Goal: Task Accomplishment & Management: Use online tool/utility

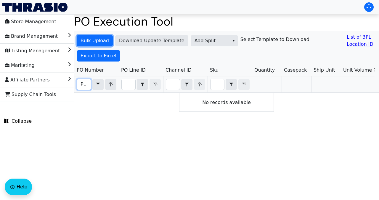
click at [99, 41] on span "Bulk Upload" at bounding box center [95, 40] width 28 height 7
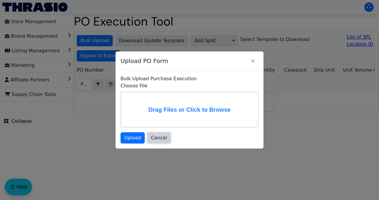
drag, startPoint x: 159, startPoint y: 138, endPoint x: 151, endPoint y: 132, distance: 10.1
click at [159, 138] on span "Cancel" at bounding box center [159, 137] width 16 height 7
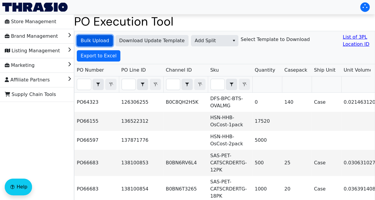
click at [95, 44] on span "Bulk Upload" at bounding box center [95, 40] width 28 height 7
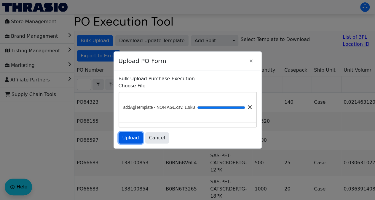
click at [137, 140] on span "Upload" at bounding box center [130, 137] width 17 height 7
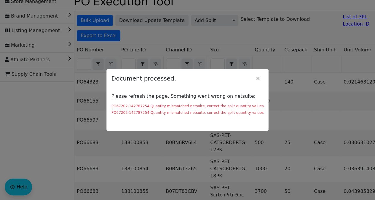
scroll to position [30, 0]
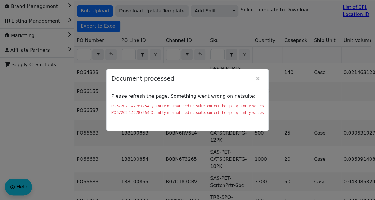
click at [142, 104] on div "PO67202-142787254:Quantity mismatched netsuite, correct the split quantity valu…" at bounding box center [187, 105] width 152 height 5
copy div "142787254"
click at [256, 78] on icon "Close" at bounding box center [257, 78] width 3 height 3
click at [256, 79] on icon "Close" at bounding box center [257, 78] width 7 height 5
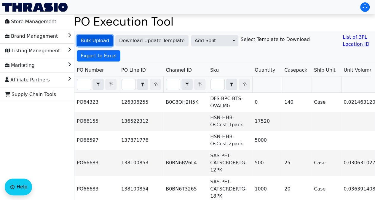
click at [107, 36] on button "Bulk Upload" at bounding box center [95, 40] width 36 height 11
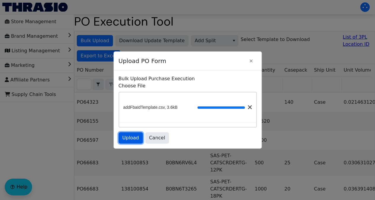
click at [132, 138] on span "Upload" at bounding box center [130, 137] width 17 height 7
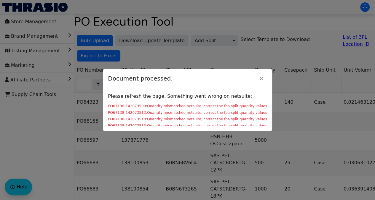
click at [138, 104] on div "PO67138-142073509:Quantity mismatched netsuite, correct the fba split quantity …" at bounding box center [187, 105] width 159 height 5
click at [259, 77] on icon "Close" at bounding box center [261, 78] width 7 height 5
click at [260, 78] on icon "Close" at bounding box center [261, 78] width 3 height 3
click at [250, 58] on div at bounding box center [187, 100] width 375 height 200
drag, startPoint x: 259, startPoint y: 78, endPoint x: 121, endPoint y: 15, distance: 151.2
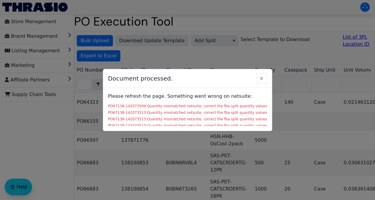
click at [258, 77] on icon "Close" at bounding box center [261, 78] width 7 height 5
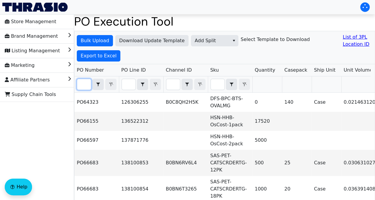
click at [83, 86] on input "Filter" at bounding box center [84, 84] width 14 height 11
paste input "PO67138"
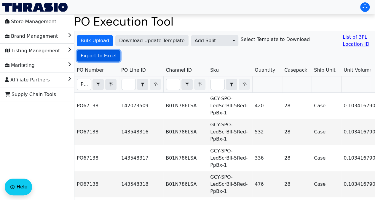
click at [100, 58] on span "Export to Excel" at bounding box center [99, 55] width 36 height 7
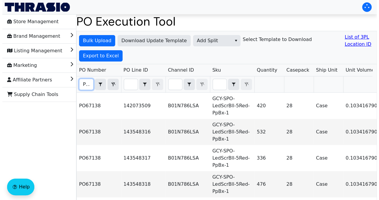
scroll to position [0, 13]
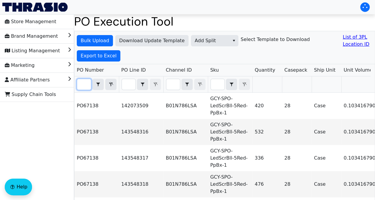
drag, startPoint x: 80, startPoint y: 83, endPoint x: 90, endPoint y: 84, distance: 9.8
click at [90, 84] on input "PO67138" at bounding box center [84, 84] width 14 height 11
paste input "202"
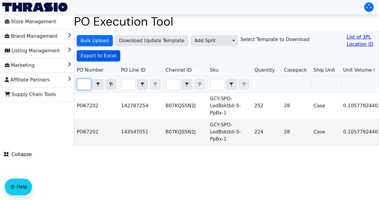
type input "PO67202"
click at [101, 54] on span "Export to Excel" at bounding box center [99, 55] width 36 height 7
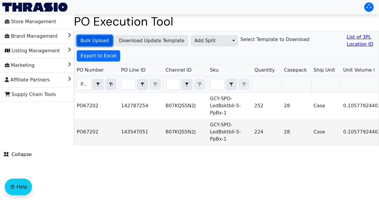
click at [101, 38] on span "Bulk Upload" at bounding box center [95, 40] width 28 height 7
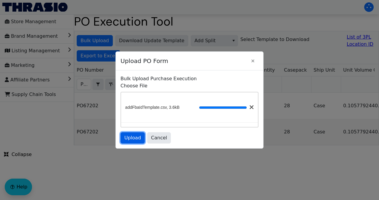
click at [135, 140] on span "Upload" at bounding box center [133, 137] width 17 height 7
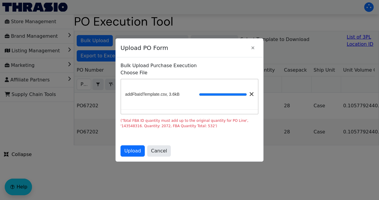
click at [280, 170] on div at bounding box center [189, 100] width 379 height 200
click at [131, 126] on div "('Total FBA ID quantity must add up to the original quantity for PO Line', '143…" at bounding box center [190, 123] width 138 height 11
copy div "143548316"
click at [255, 48] on icon "Close" at bounding box center [253, 47] width 7 height 5
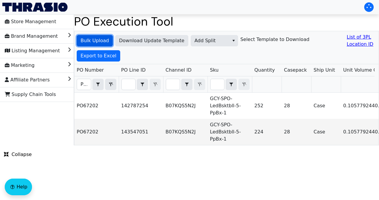
click at [105, 36] on button "Bulk Upload" at bounding box center [95, 40] width 36 height 11
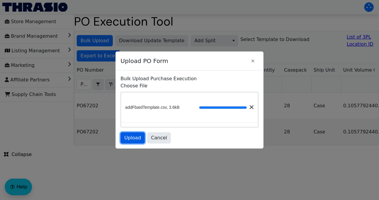
click at [132, 139] on span "Upload" at bounding box center [133, 137] width 17 height 7
